Goal: Transaction & Acquisition: Book appointment/travel/reservation

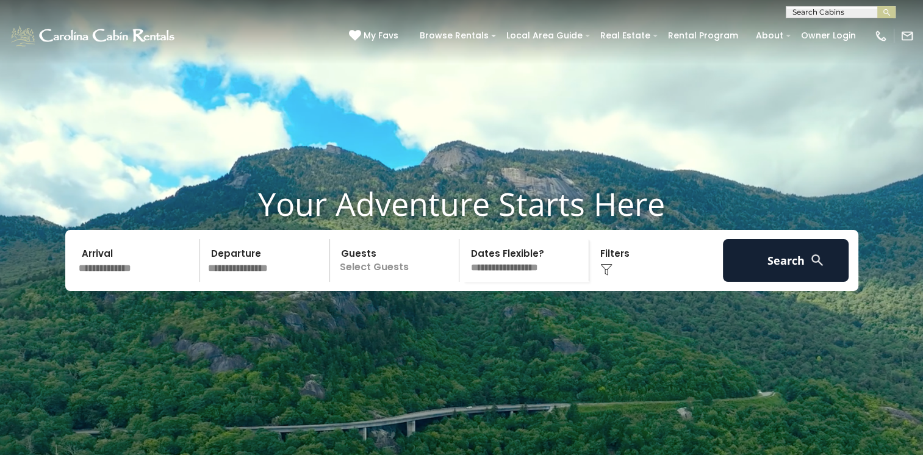
scroll to position [61, 0]
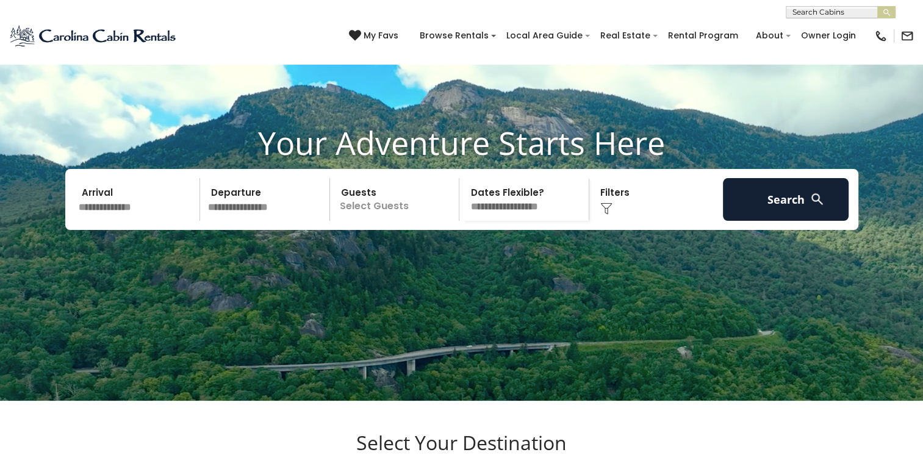
click at [126, 221] on input "text" at bounding box center [137, 199] width 126 height 43
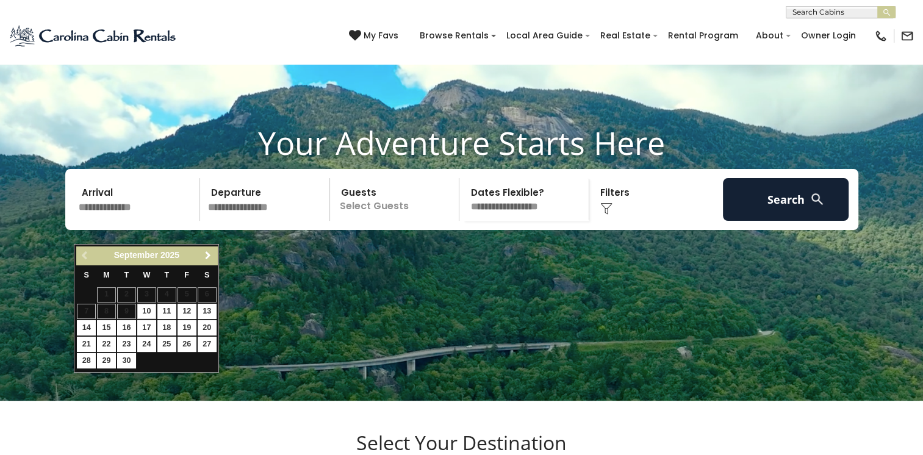
click at [206, 248] on link "Next" at bounding box center [207, 255] width 15 height 15
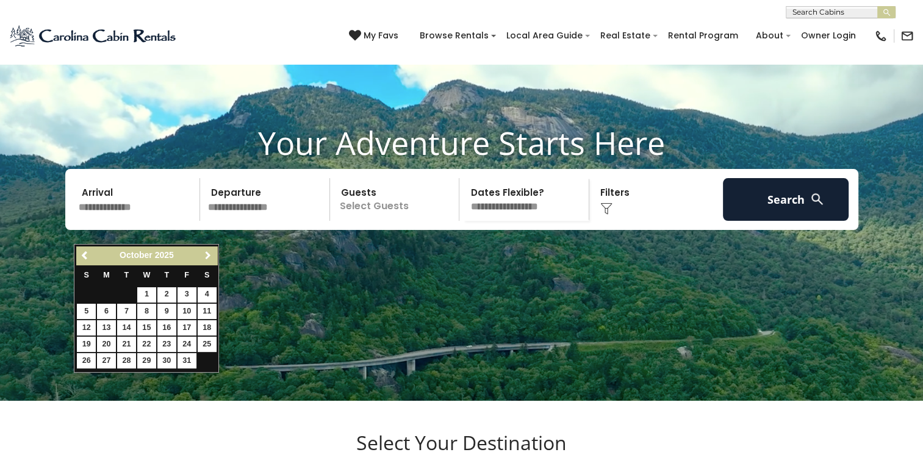
click at [206, 248] on link "Next" at bounding box center [207, 255] width 15 height 15
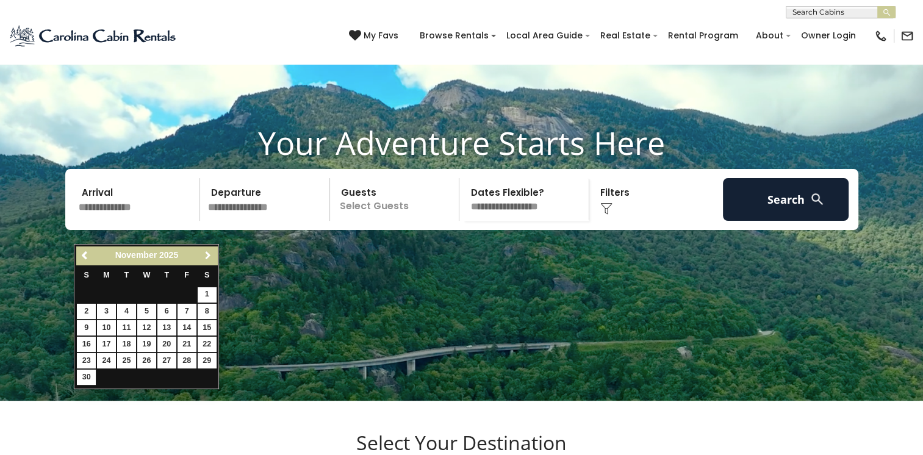
click at [206, 248] on link "Next" at bounding box center [207, 255] width 15 height 15
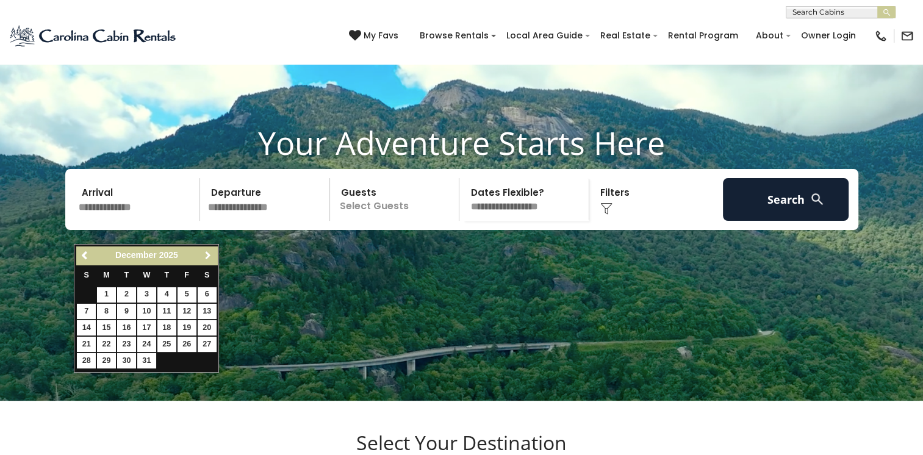
click at [206, 248] on link "Next" at bounding box center [207, 255] width 15 height 15
click at [85, 310] on link "4" at bounding box center [86, 311] width 19 height 15
type input "******"
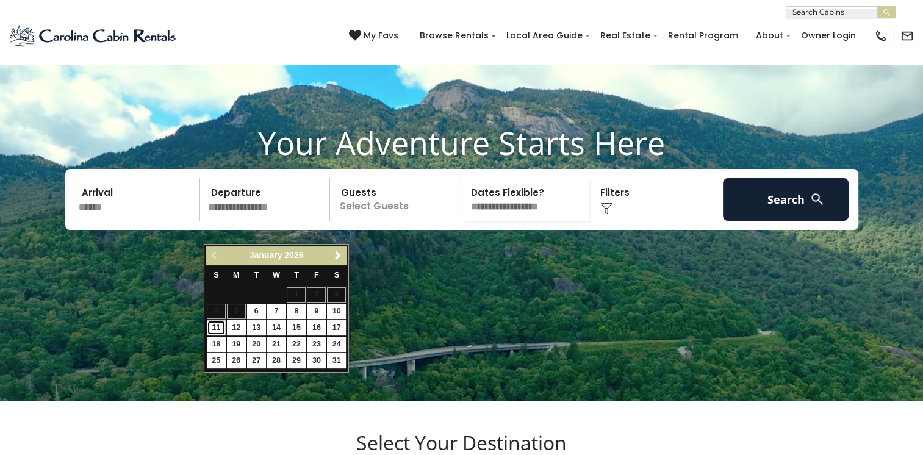
click at [220, 328] on link "11" at bounding box center [216, 327] width 19 height 15
type input "*******"
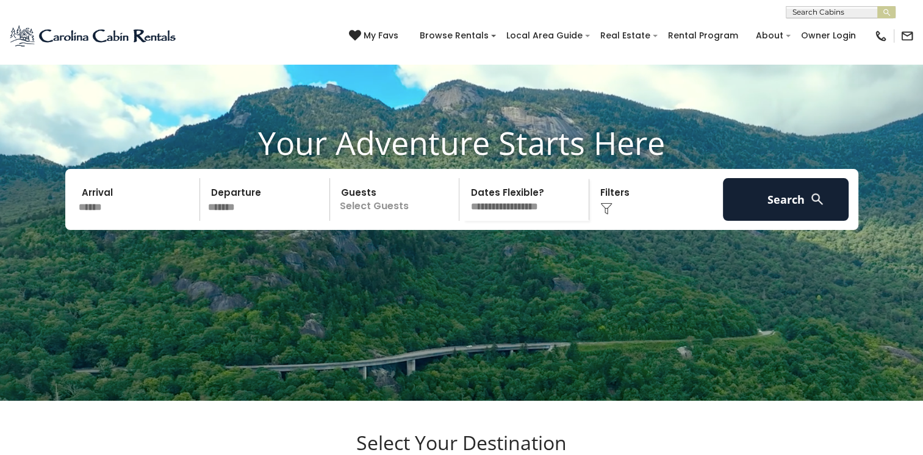
click at [610, 215] on img at bounding box center [606, 208] width 12 height 12
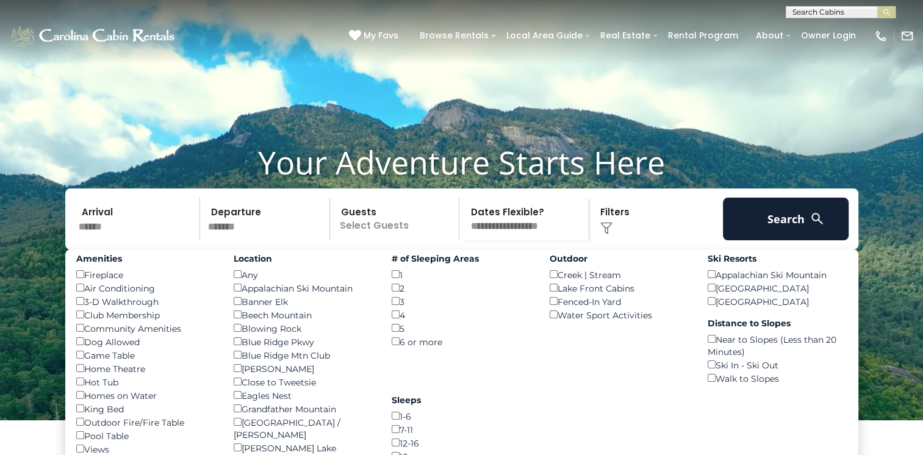
scroll to position [0, 0]
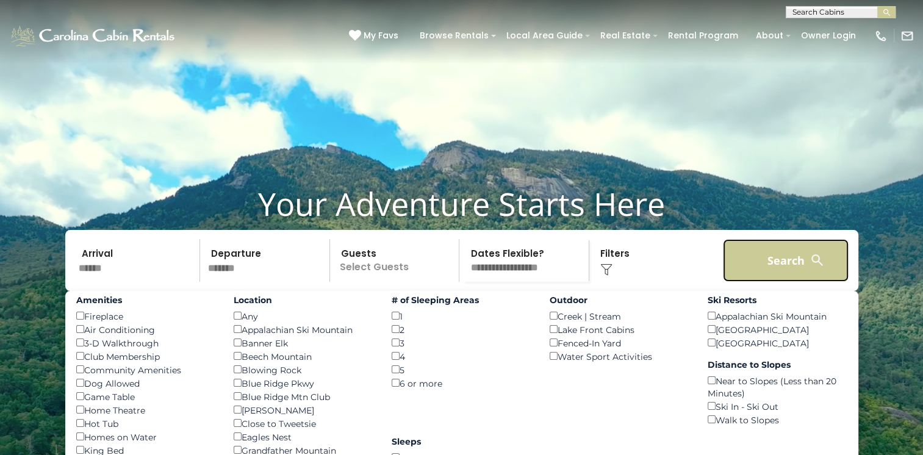
click at [772, 282] on button "Search" at bounding box center [786, 260] width 126 height 43
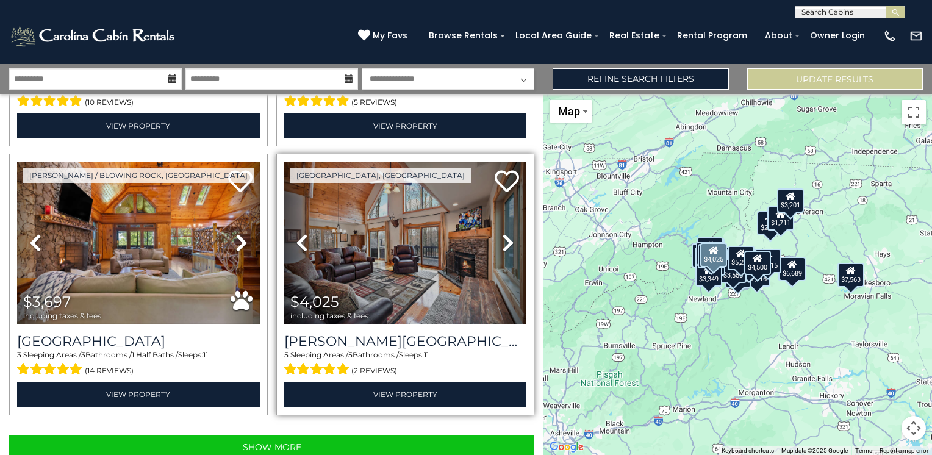
scroll to position [3744, 0]
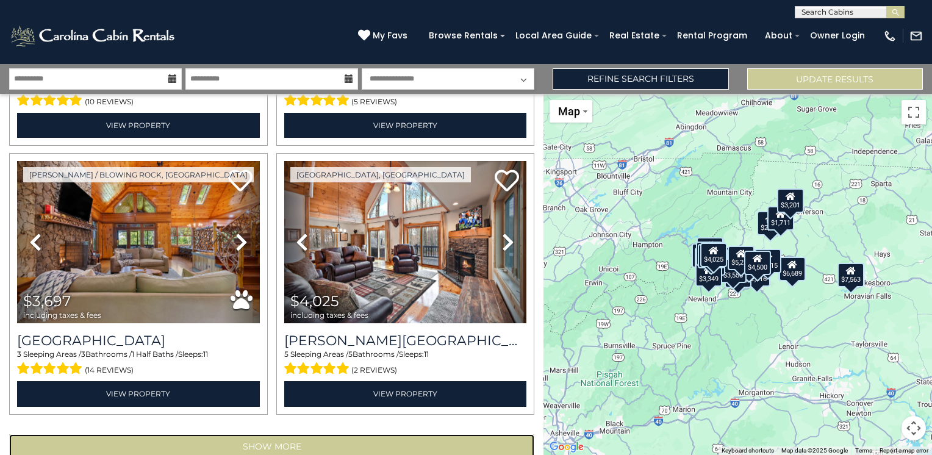
click at [265, 434] on button "Show More" at bounding box center [271, 446] width 525 height 24
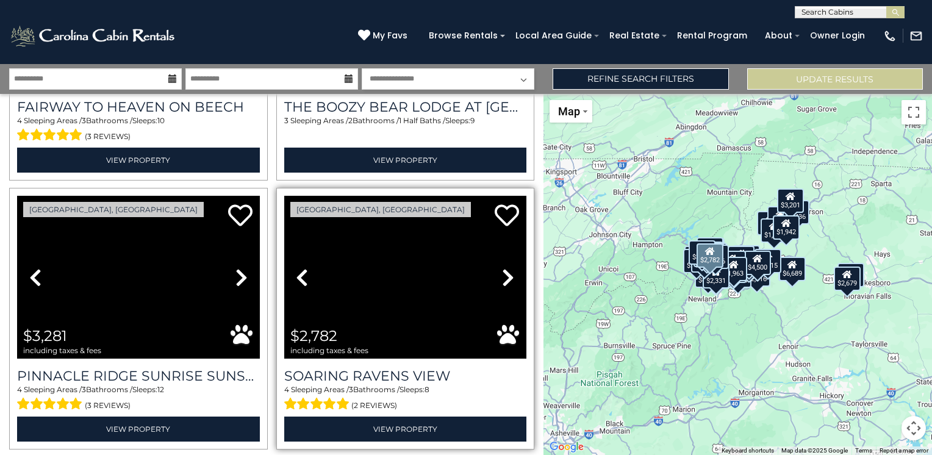
scroll to position [7742, 0]
